Goal: Register for event/course

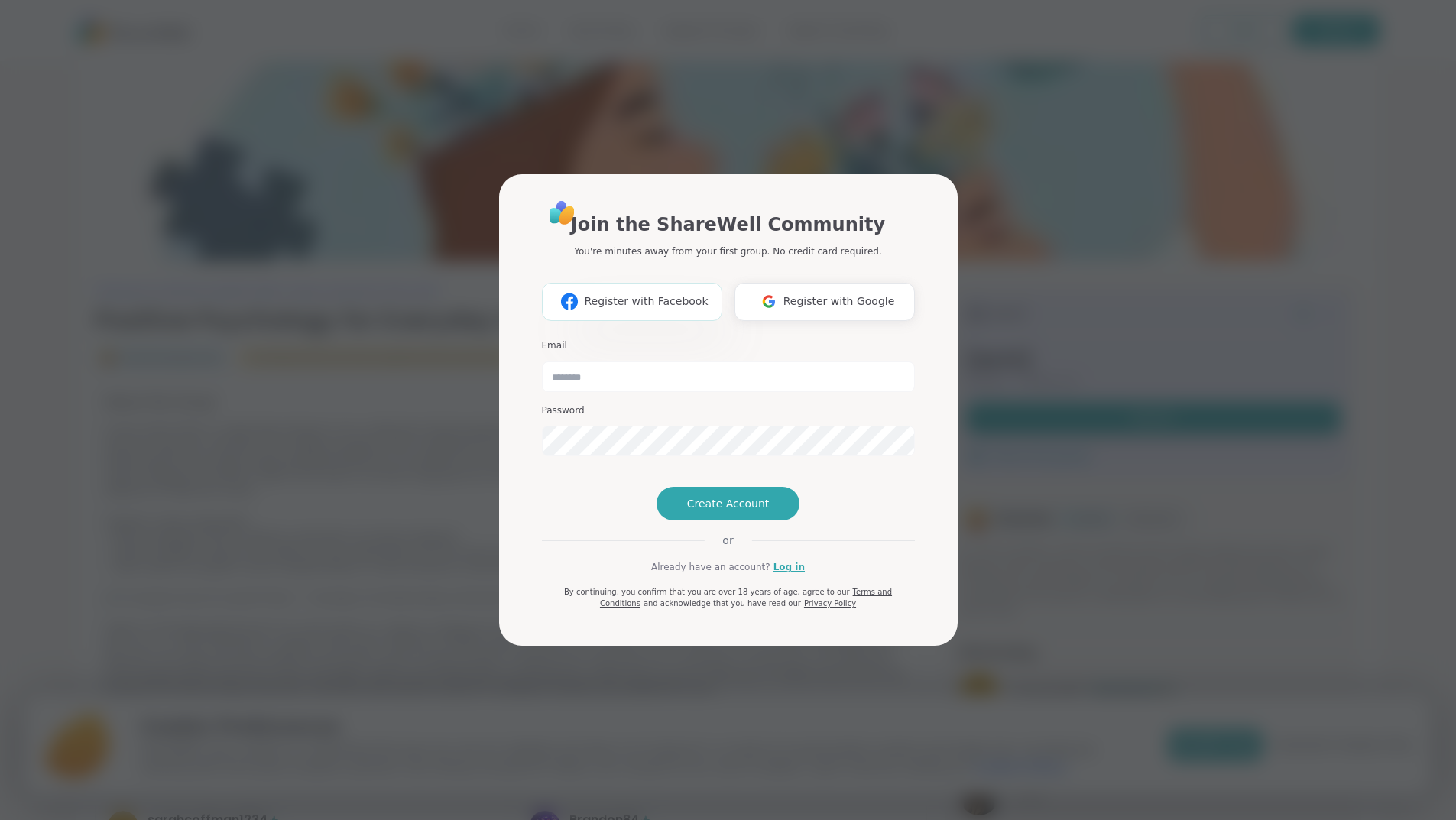
click at [662, 293] on span "Register with Facebook" at bounding box center [645, 301] width 123 height 16
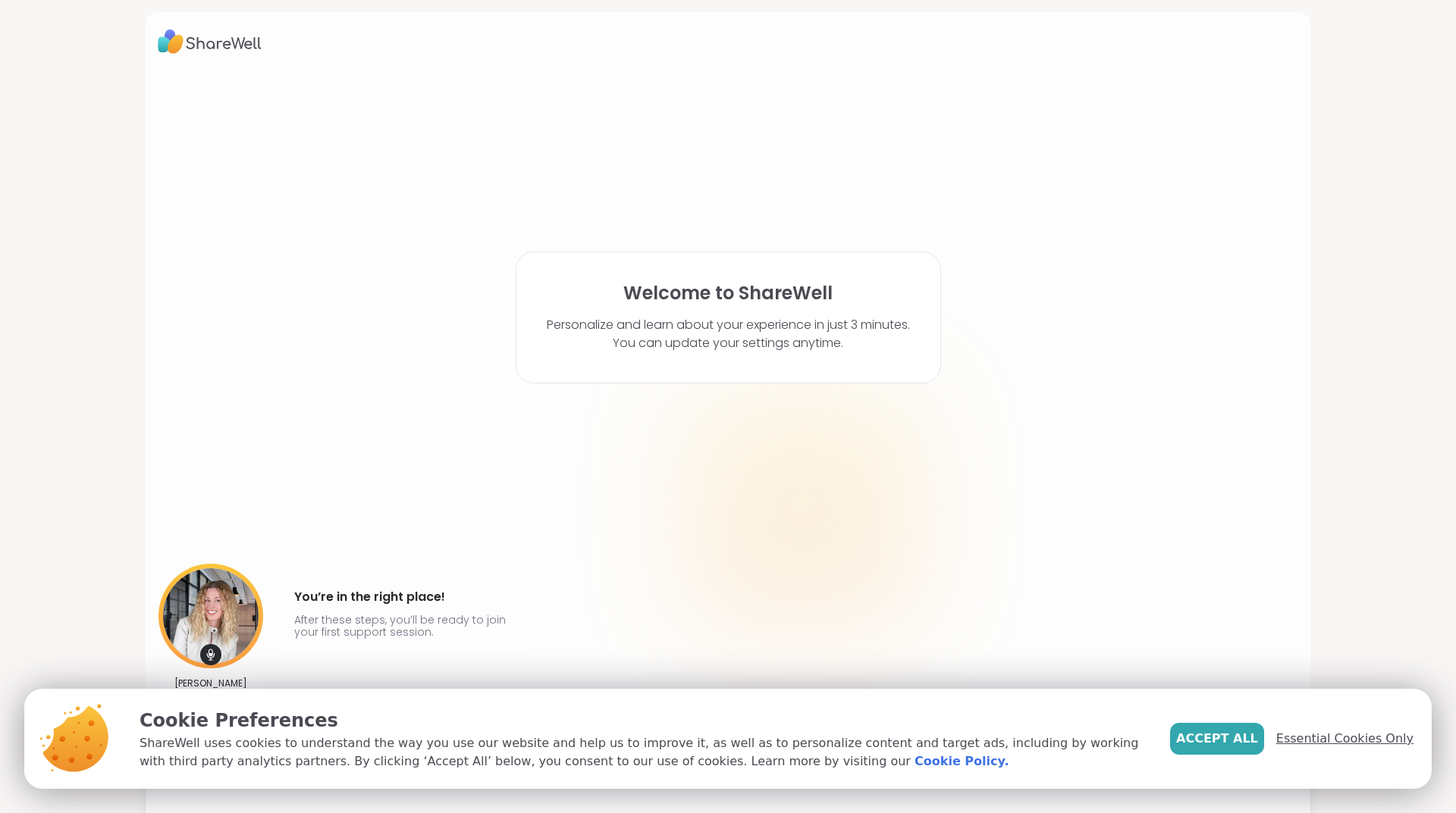
click at [1317, 742] on span "Essential Cookies Only" at bounding box center [1344, 739] width 137 height 18
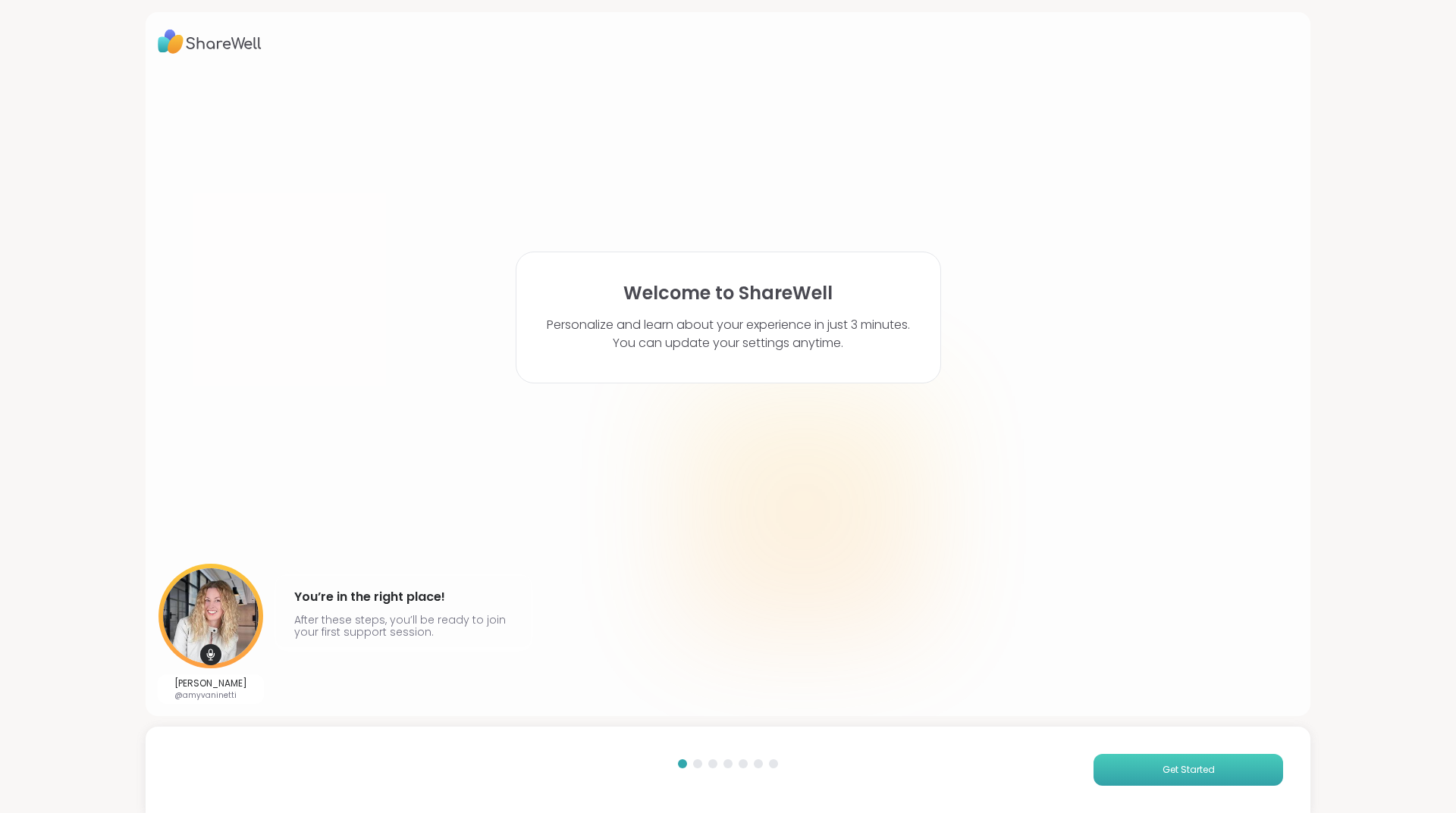
click at [1141, 770] on button "Get Started" at bounding box center [1188, 769] width 190 height 32
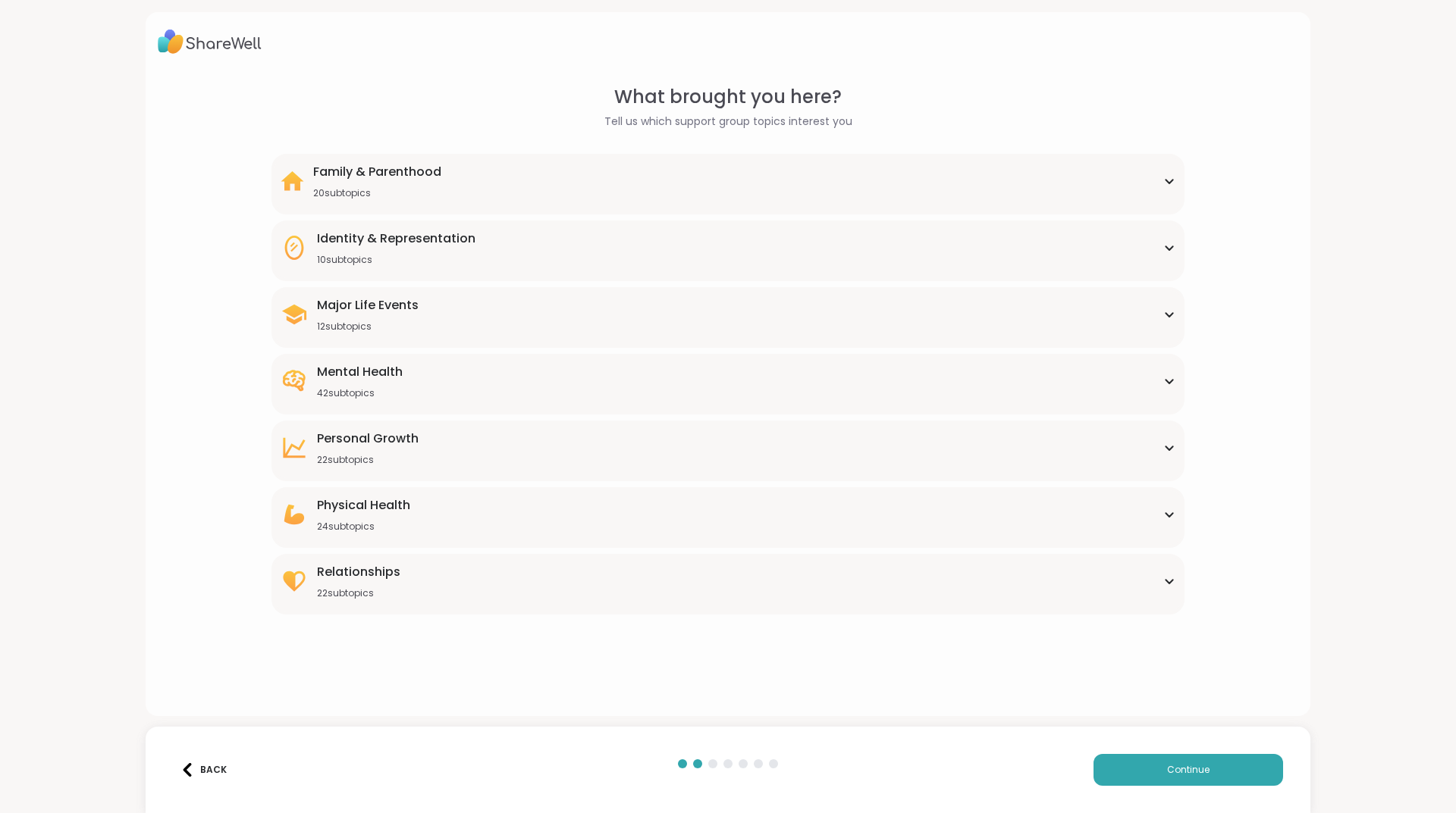
click at [394, 371] on div "Mental Health" at bounding box center [360, 372] width 85 height 18
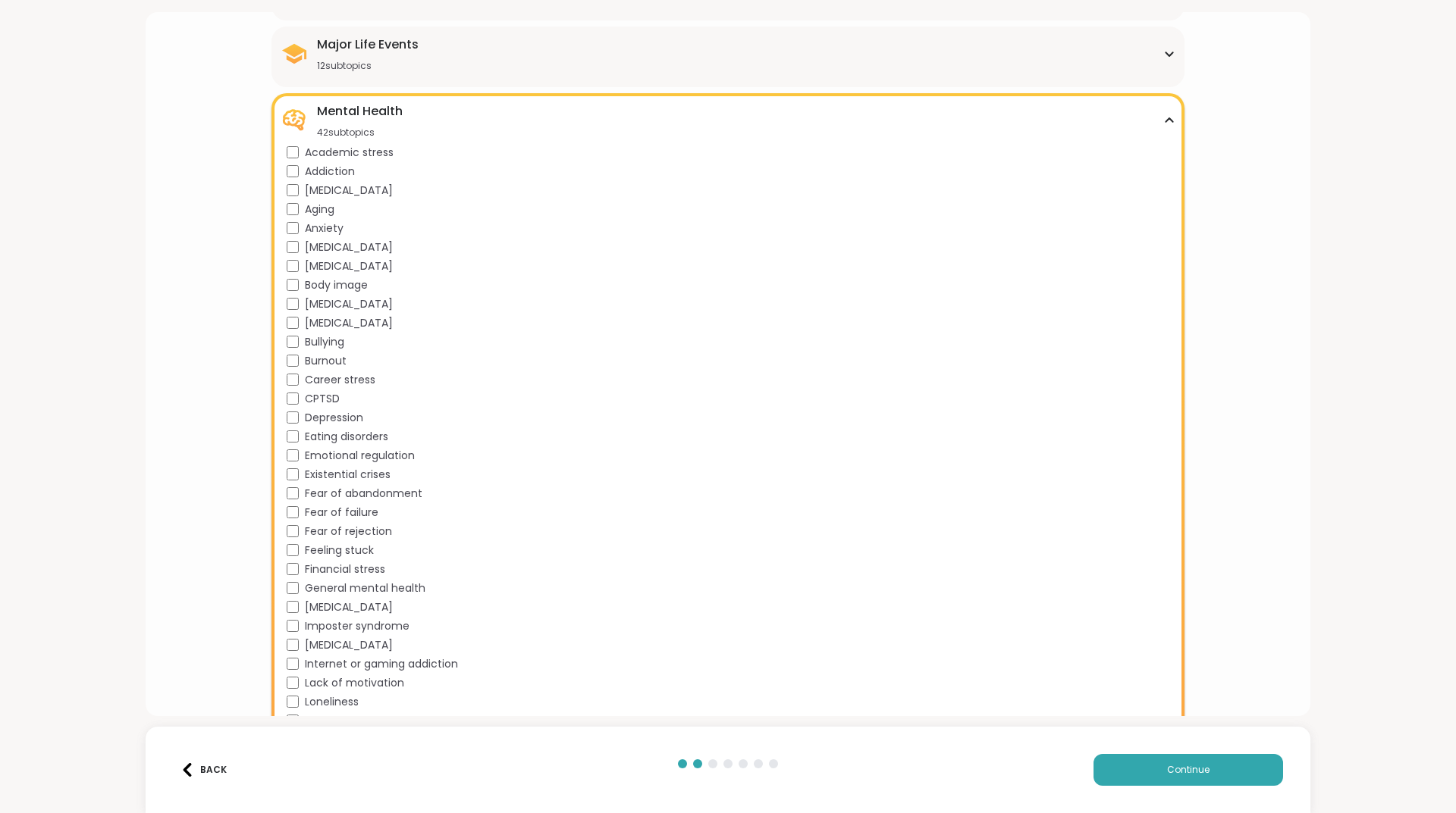
scroll to position [303, 0]
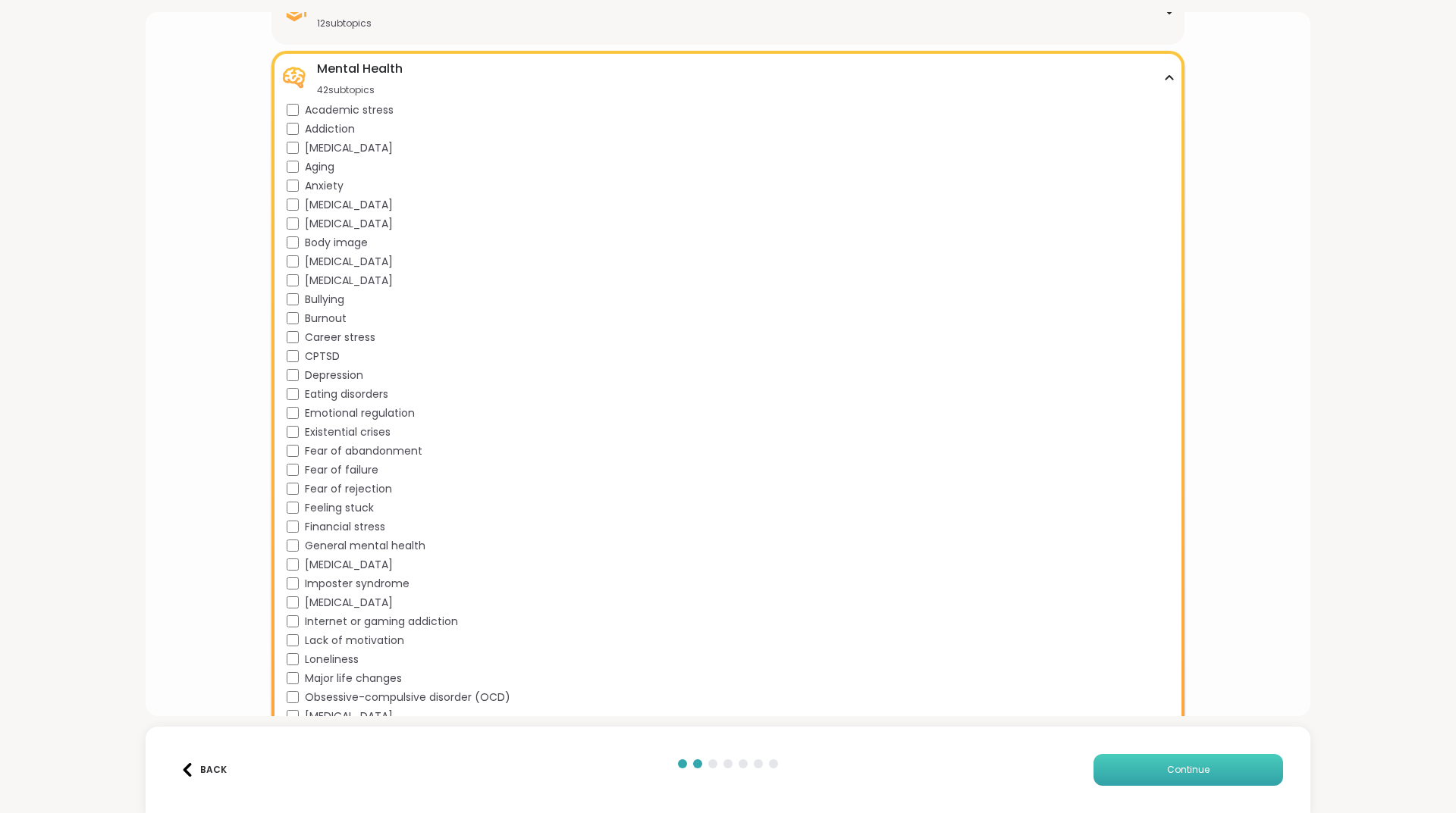
click at [1148, 770] on button "Continue" at bounding box center [1188, 769] width 190 height 32
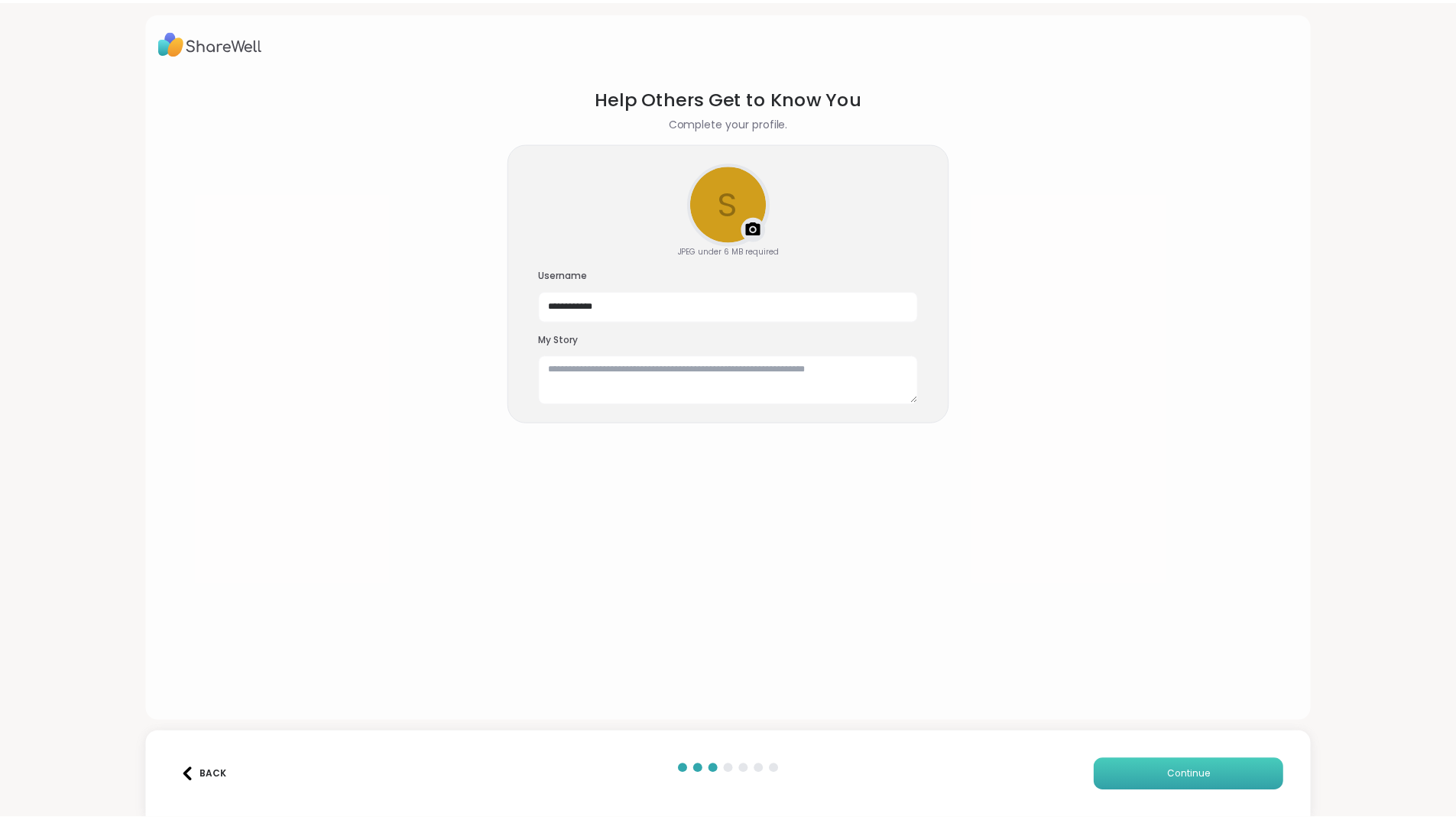
scroll to position [0, 0]
click at [1140, 773] on button "Continue" at bounding box center [1198, 776] width 191 height 32
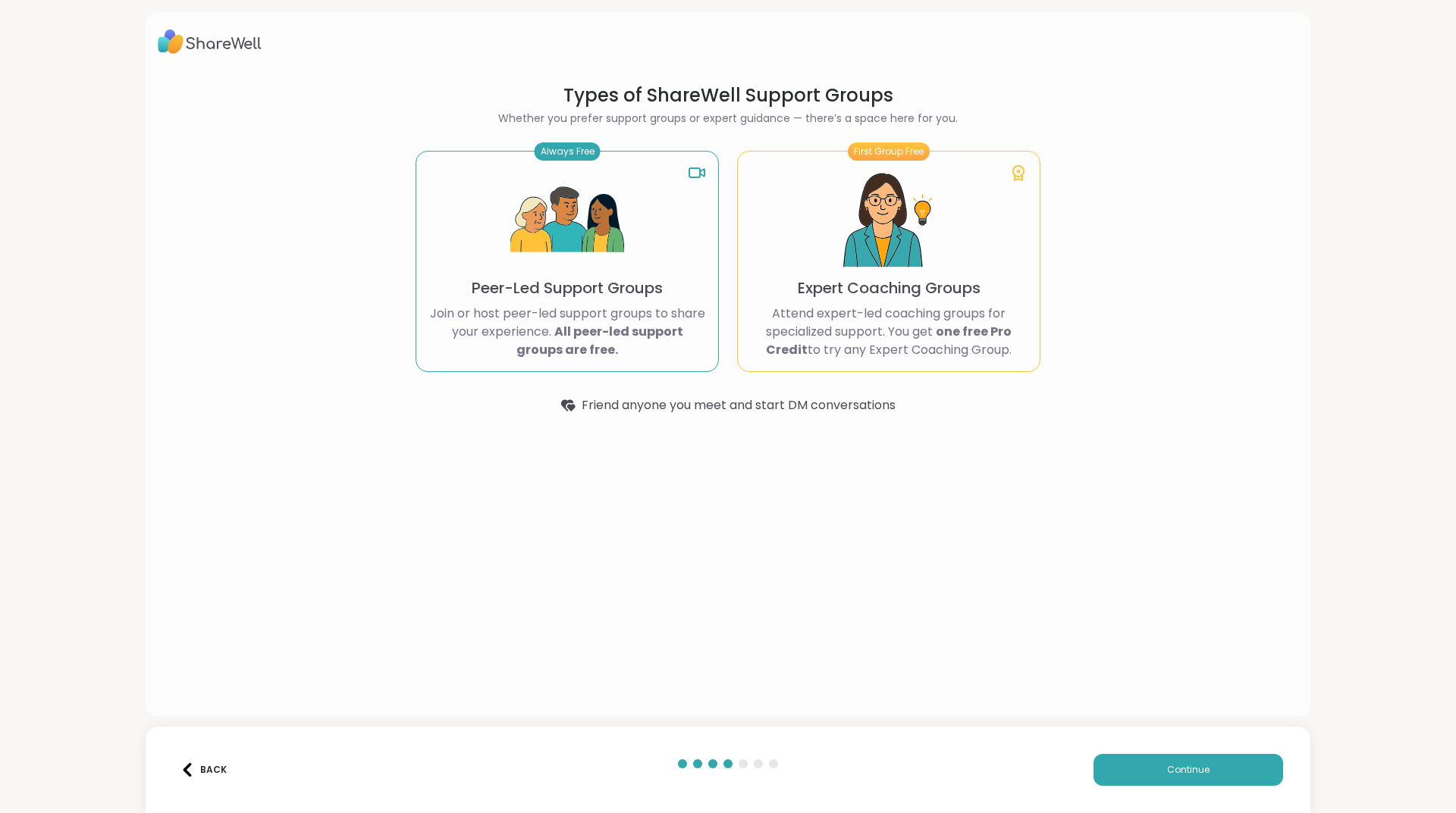
click at [569, 269] on img at bounding box center [567, 220] width 113 height 113
click at [572, 160] on div "Always Free" at bounding box center [568, 151] width 66 height 18
click at [578, 333] on b "All peer-led support groups are free." at bounding box center [599, 340] width 167 height 35
click at [1129, 770] on button "Continue" at bounding box center [1188, 769] width 190 height 32
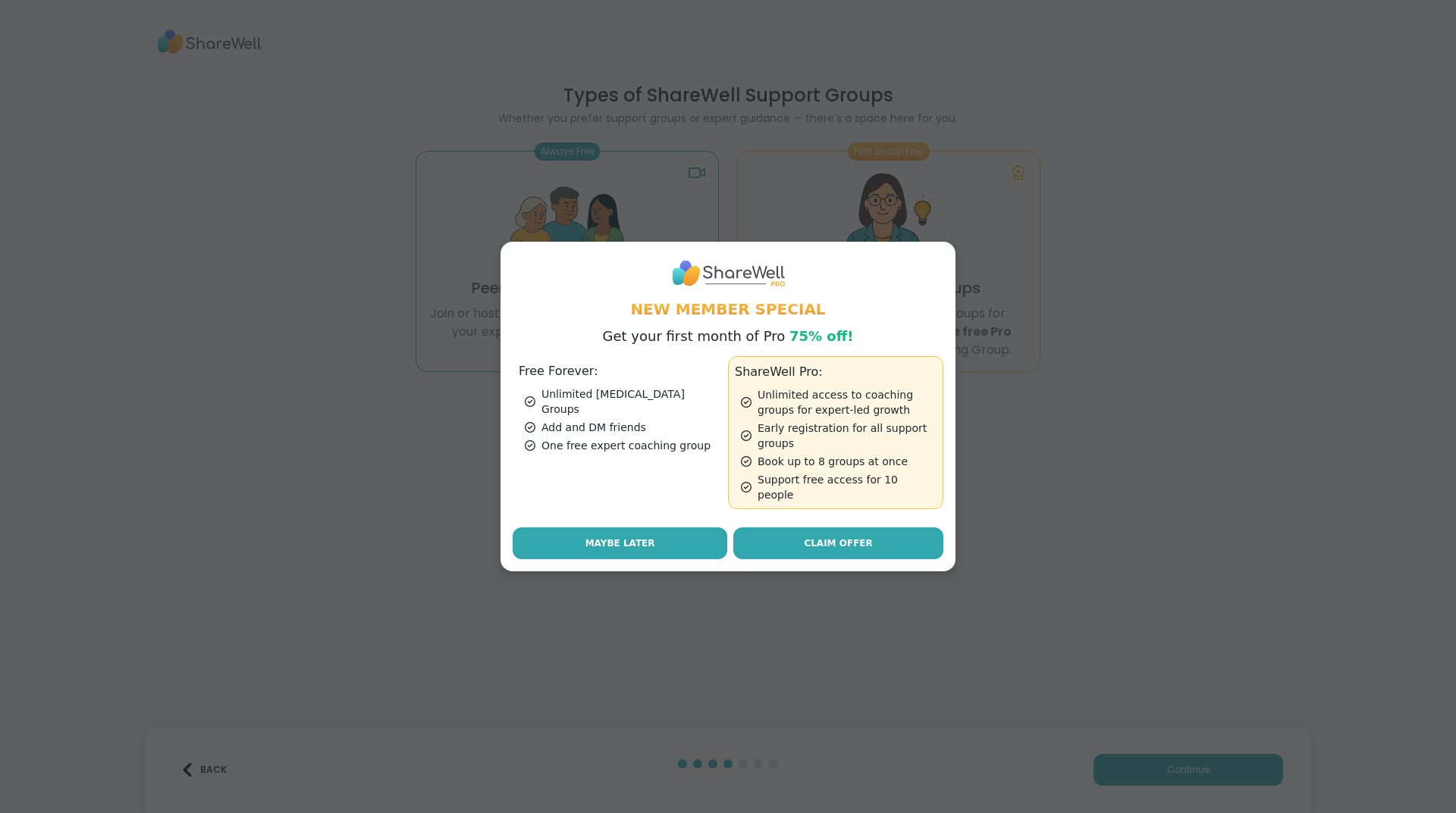
click at [626, 537] on span "Maybe Later" at bounding box center [620, 543] width 70 height 14
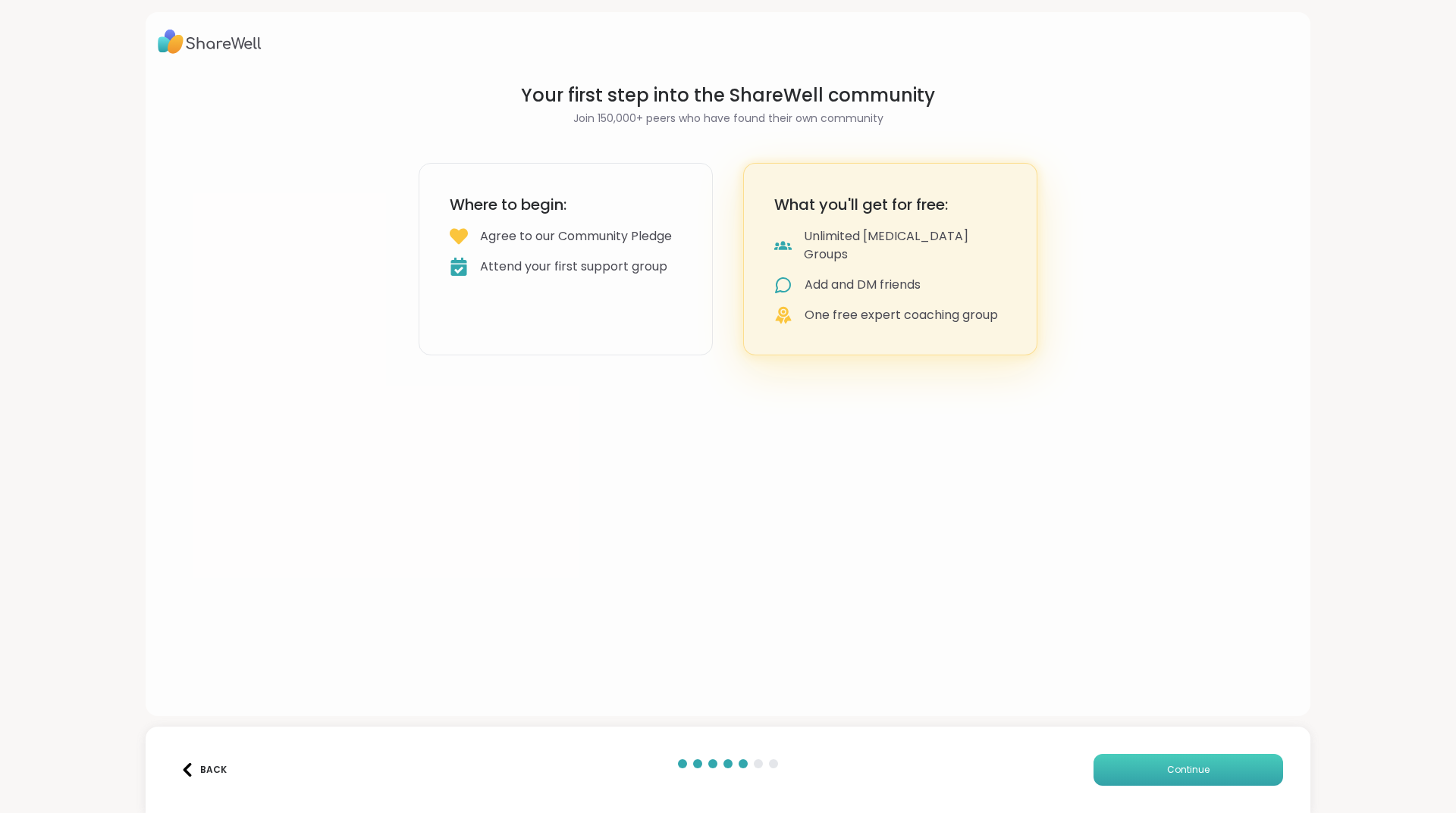
click at [1148, 764] on button "Continue" at bounding box center [1188, 769] width 190 height 32
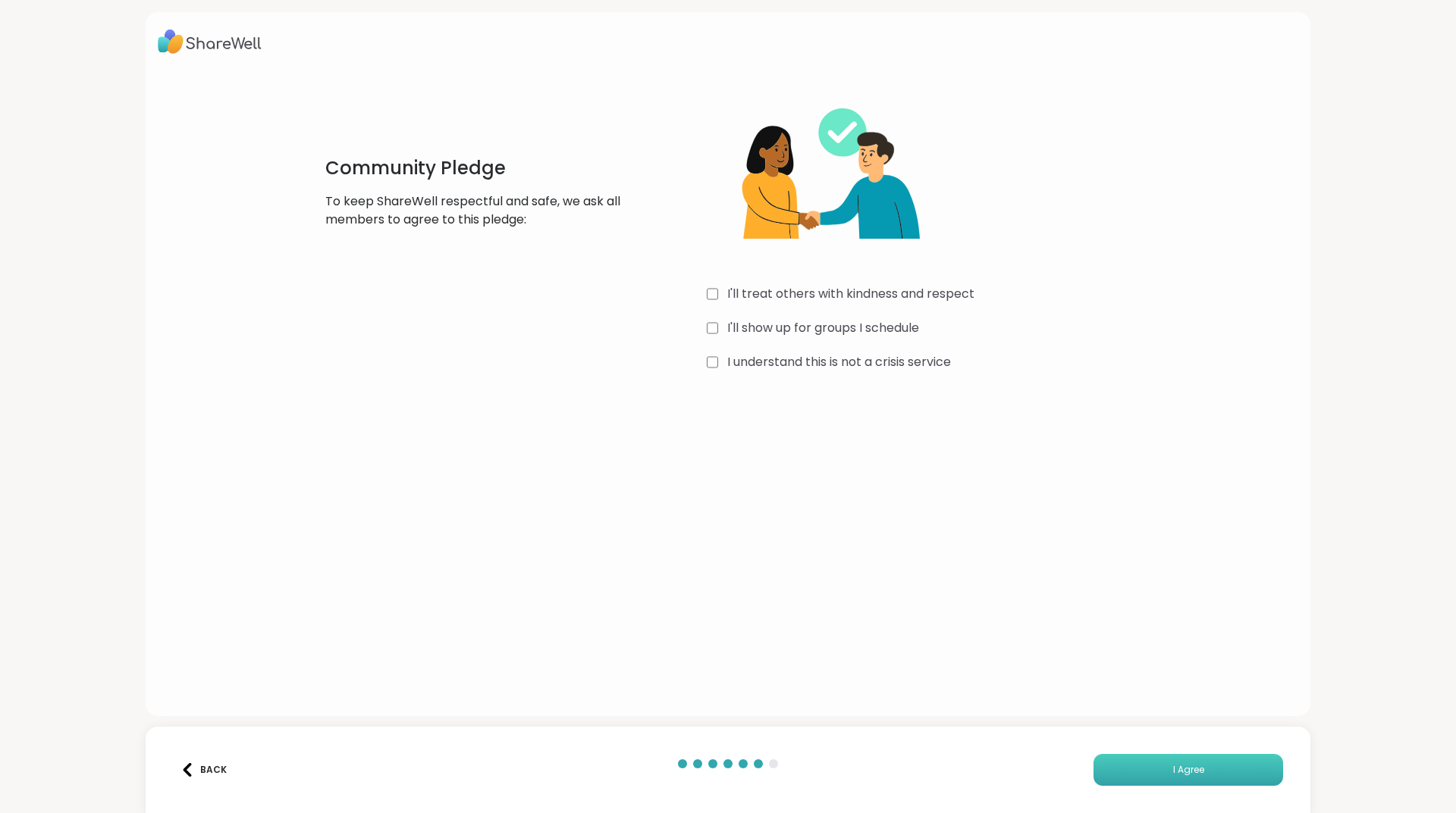
click at [1121, 773] on button "I Agree" at bounding box center [1188, 769] width 190 height 32
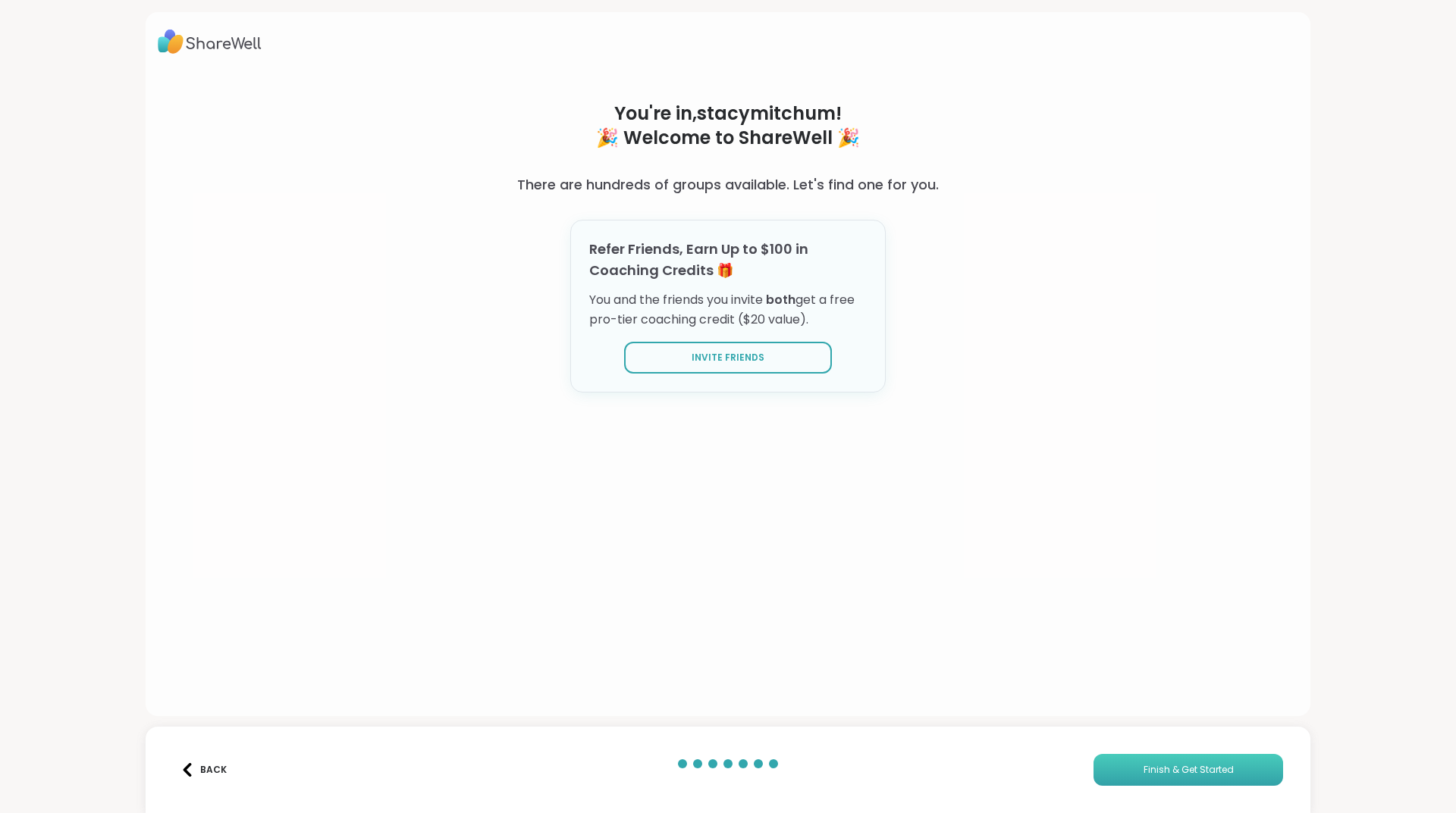
click at [1121, 762] on button "Finish & Get Started" at bounding box center [1188, 769] width 190 height 32
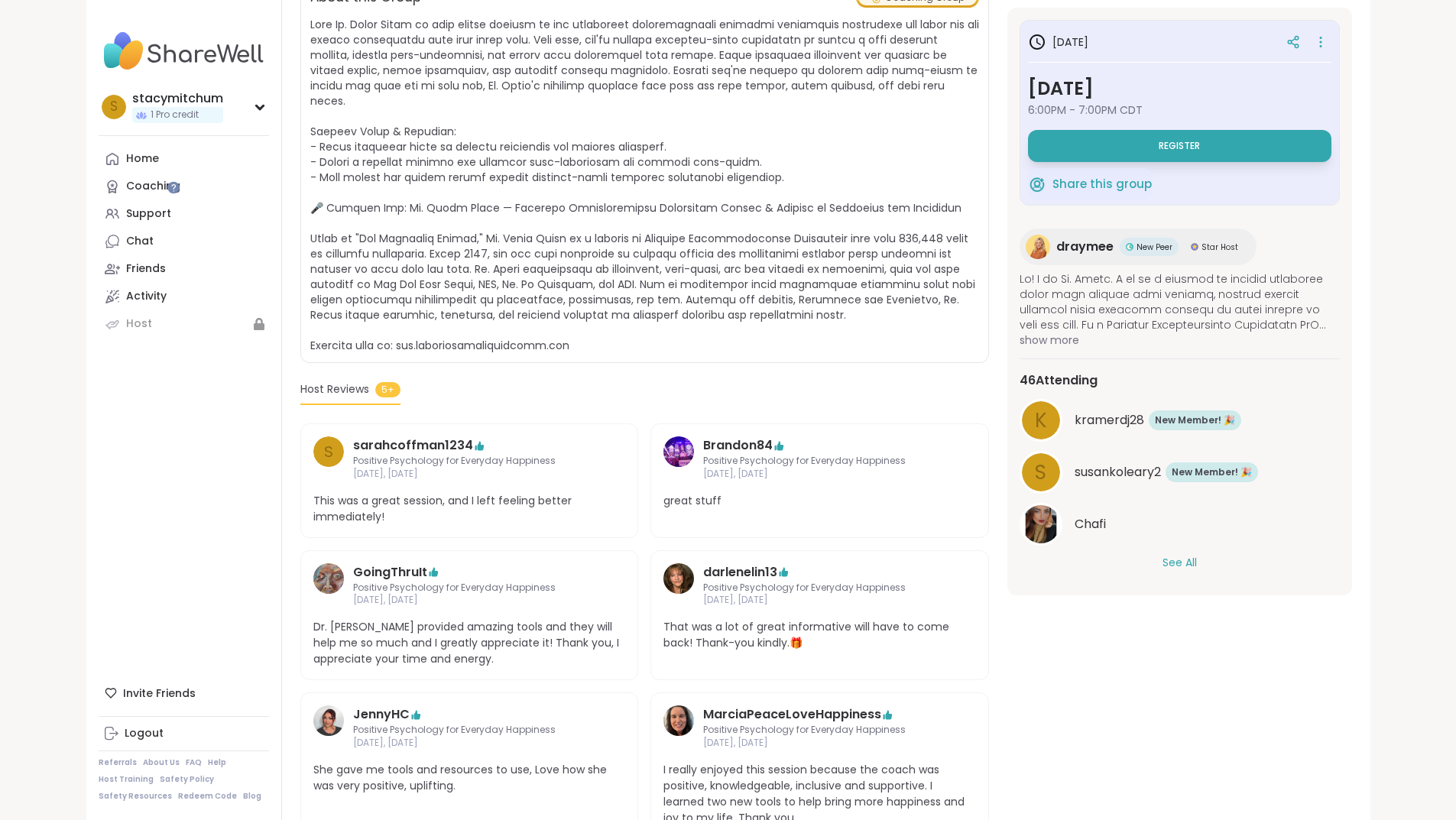
scroll to position [382, 0]
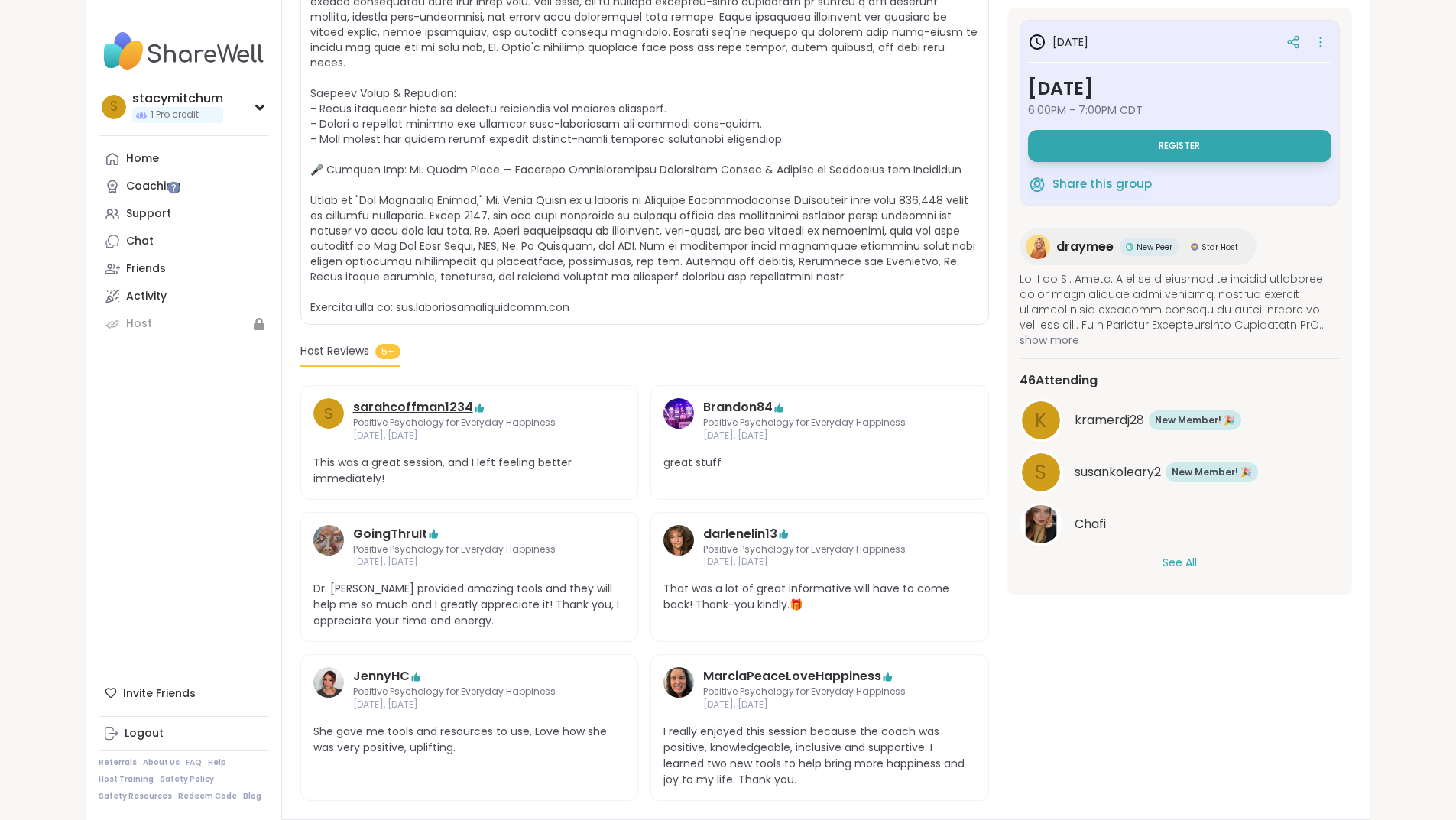
click at [353, 398] on link "sarahcoffman1234" at bounding box center [412, 408] width 120 height 18
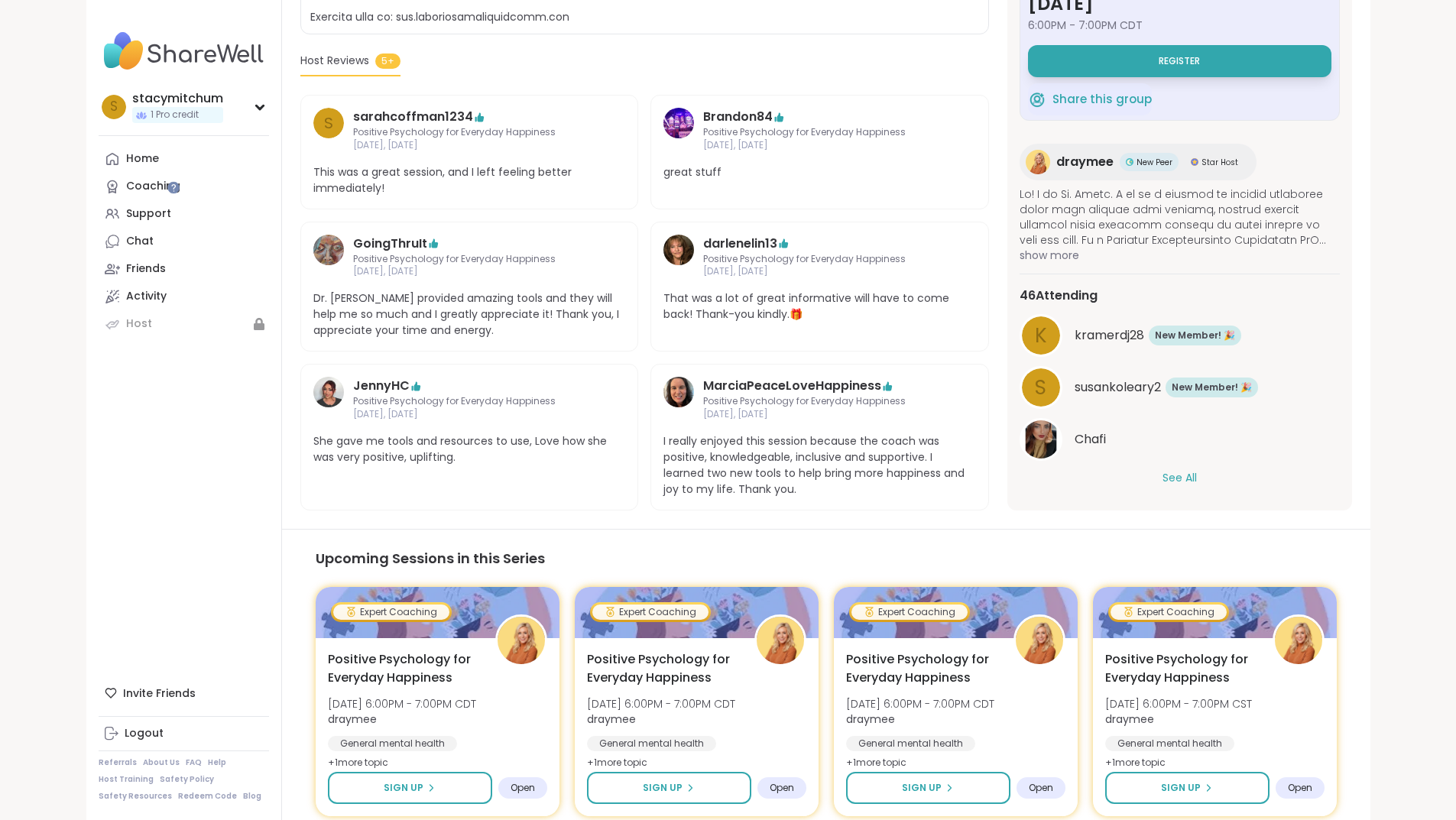
scroll to position [673, 0]
